Goal: Navigation & Orientation: Find specific page/section

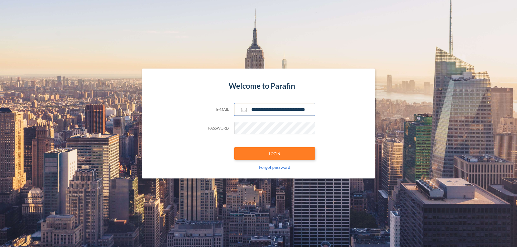
type input "**********"
click at [275, 154] on button "LOGIN" at bounding box center [274, 153] width 81 height 12
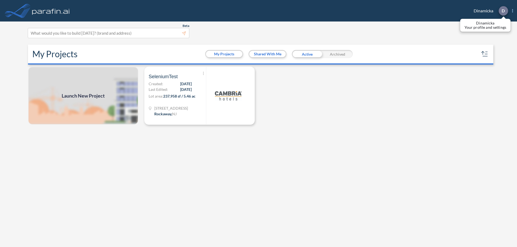
click at [503, 11] on p "D" at bounding box center [502, 10] width 3 height 5
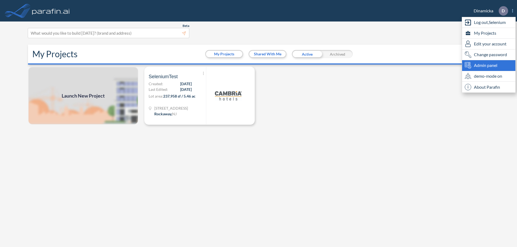
click at [489, 65] on span "Admin panel" at bounding box center [485, 65] width 23 height 6
